Goal: Information Seeking & Learning: Compare options

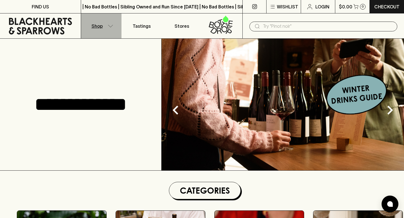
click at [109, 26] on icon "button" at bounding box center [111, 26] width 6 height 3
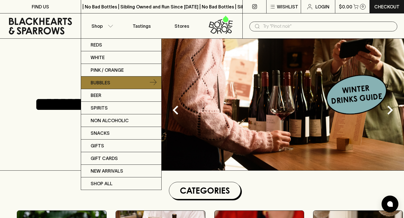
click at [105, 84] on p "Bubbles" at bounding box center [101, 82] width 20 height 7
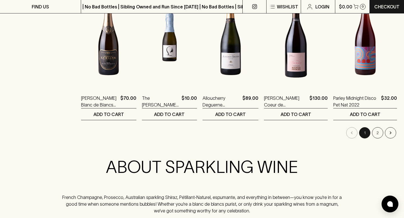
scroll to position [571, 0]
click at [379, 132] on button "2" at bounding box center [377, 133] width 11 height 11
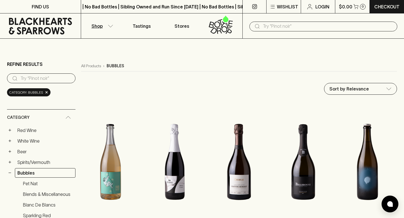
click at [106, 26] on button "Shop" at bounding box center [101, 25] width 40 height 25
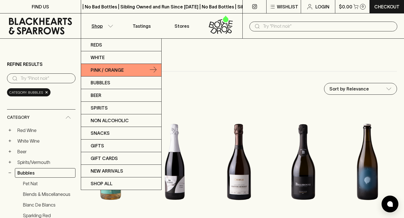
click at [105, 69] on p "Pink / Orange" at bounding box center [107, 70] width 33 height 7
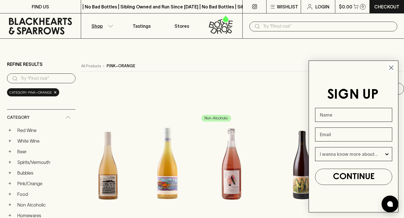
click at [392, 68] on circle "Close dialog" at bounding box center [390, 67] width 9 height 9
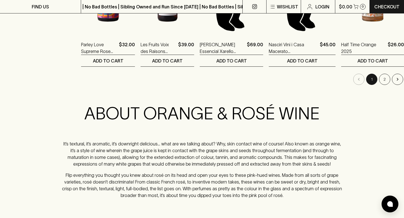
scroll to position [624, 0]
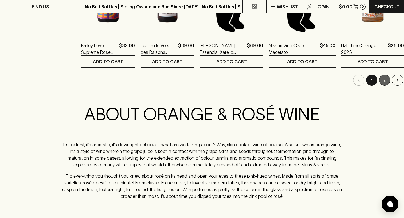
click at [379, 83] on button "2" at bounding box center [384, 80] width 11 height 11
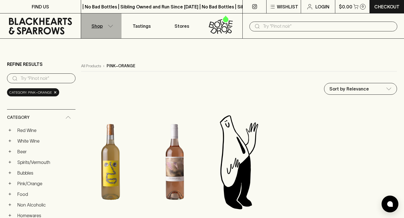
click at [111, 27] on icon "button" at bounding box center [111, 26] width 6 height 3
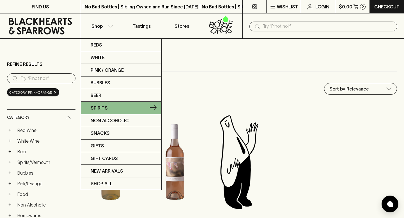
click at [106, 106] on p "Spirits" at bounding box center [99, 108] width 17 height 7
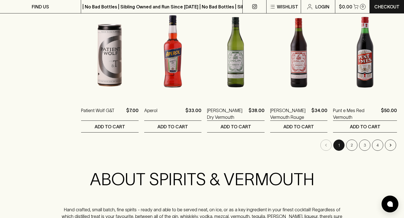
scroll to position [575, 0]
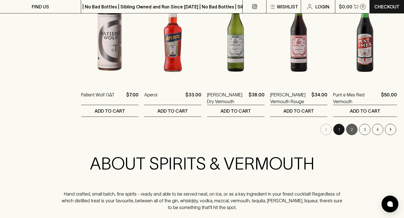
click at [352, 129] on button "2" at bounding box center [351, 129] width 11 height 11
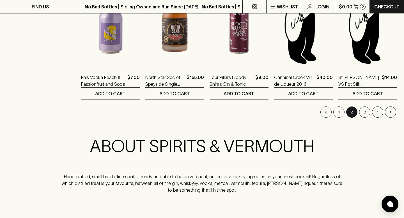
scroll to position [592, 0]
click at [363, 112] on button "3" at bounding box center [364, 112] width 11 height 11
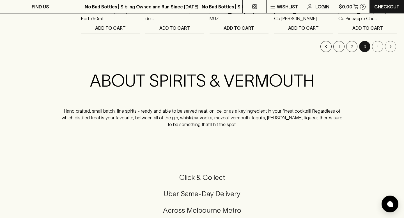
scroll to position [658, 0]
click at [377, 48] on button "4" at bounding box center [377, 46] width 11 height 11
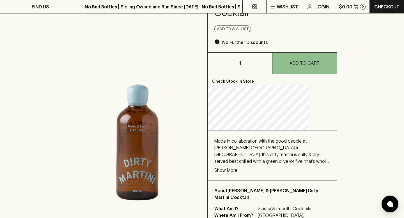
scroll to position [85, 0]
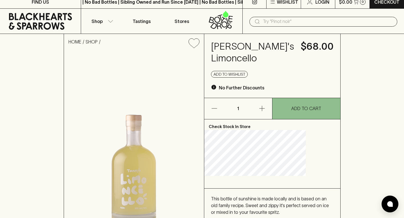
scroll to position [5, 0]
